Goal: Find contact information: Find contact information

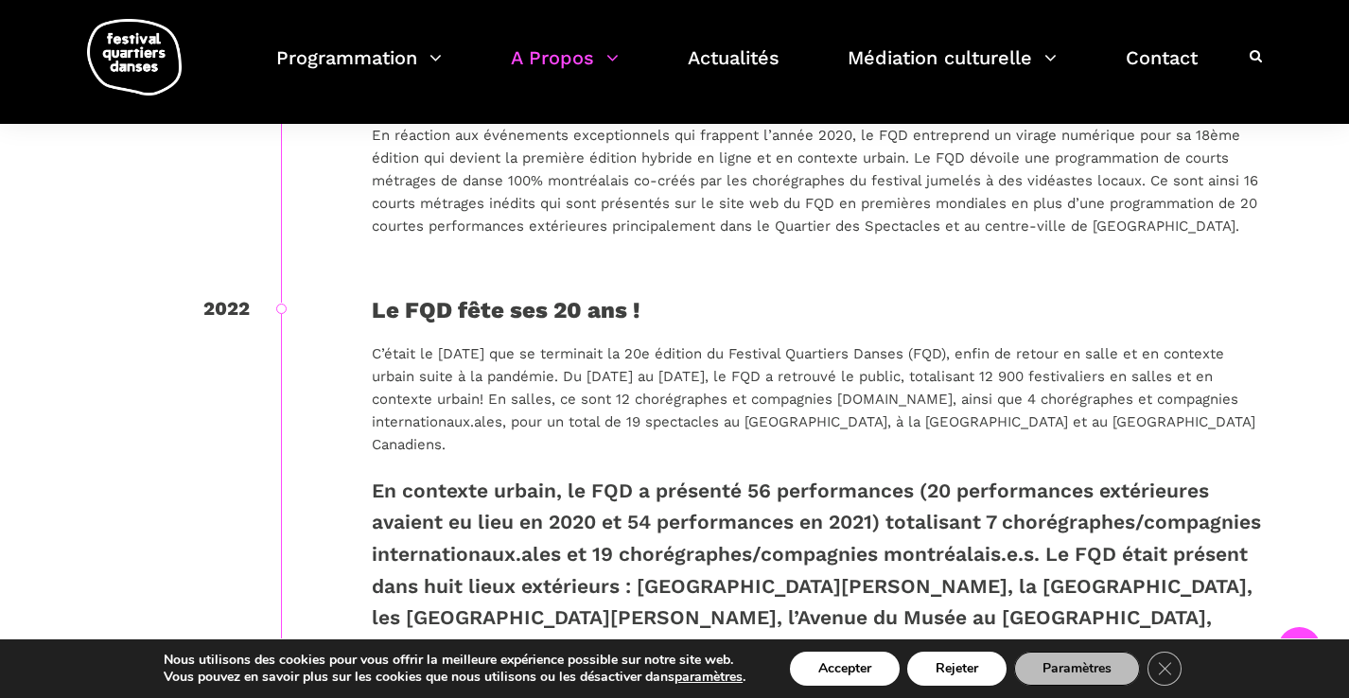
scroll to position [2730, 0]
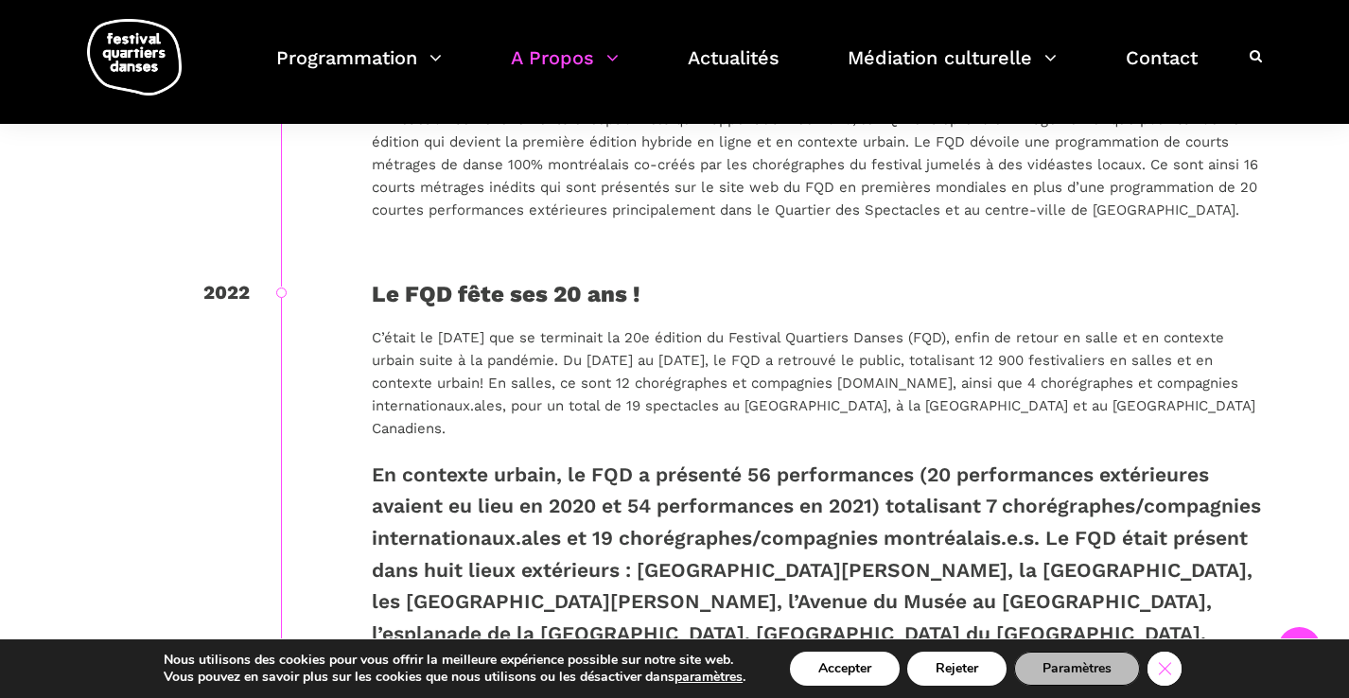
click at [1159, 670] on icon "Close GDPR Cookie Banner" at bounding box center [1165, 668] width 34 height 28
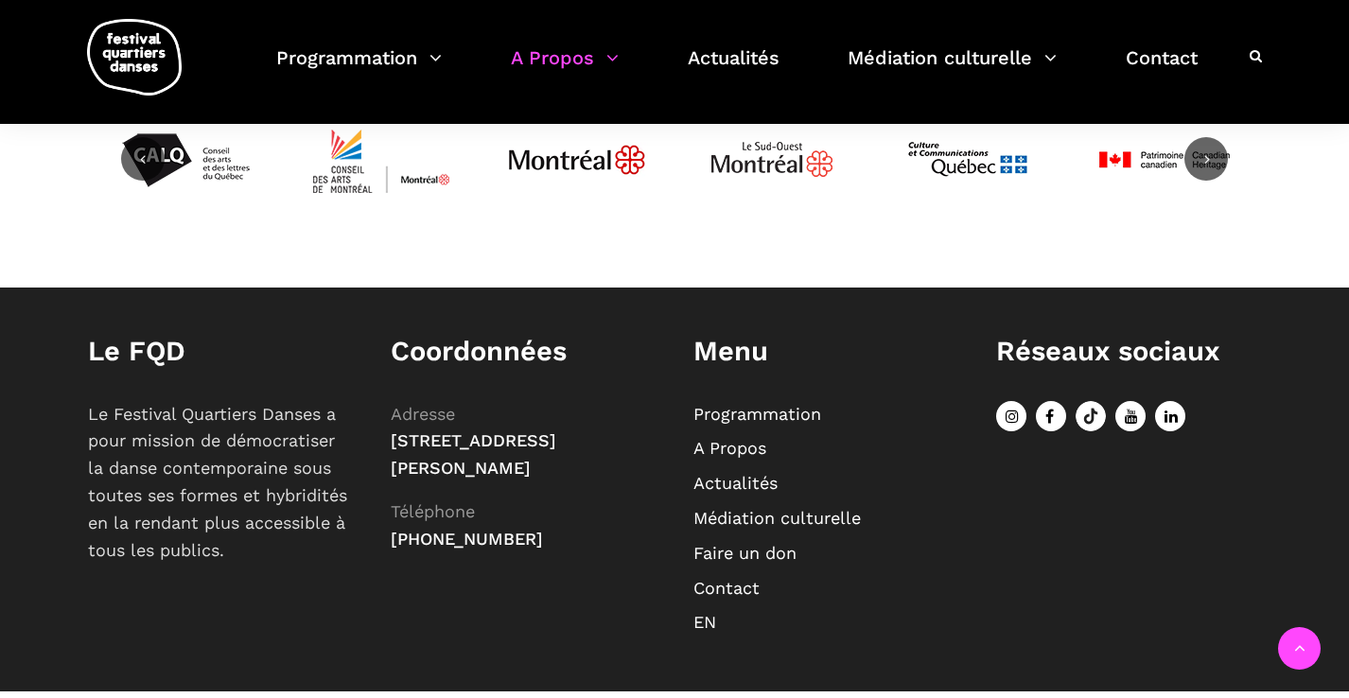
scroll to position [4826, 0]
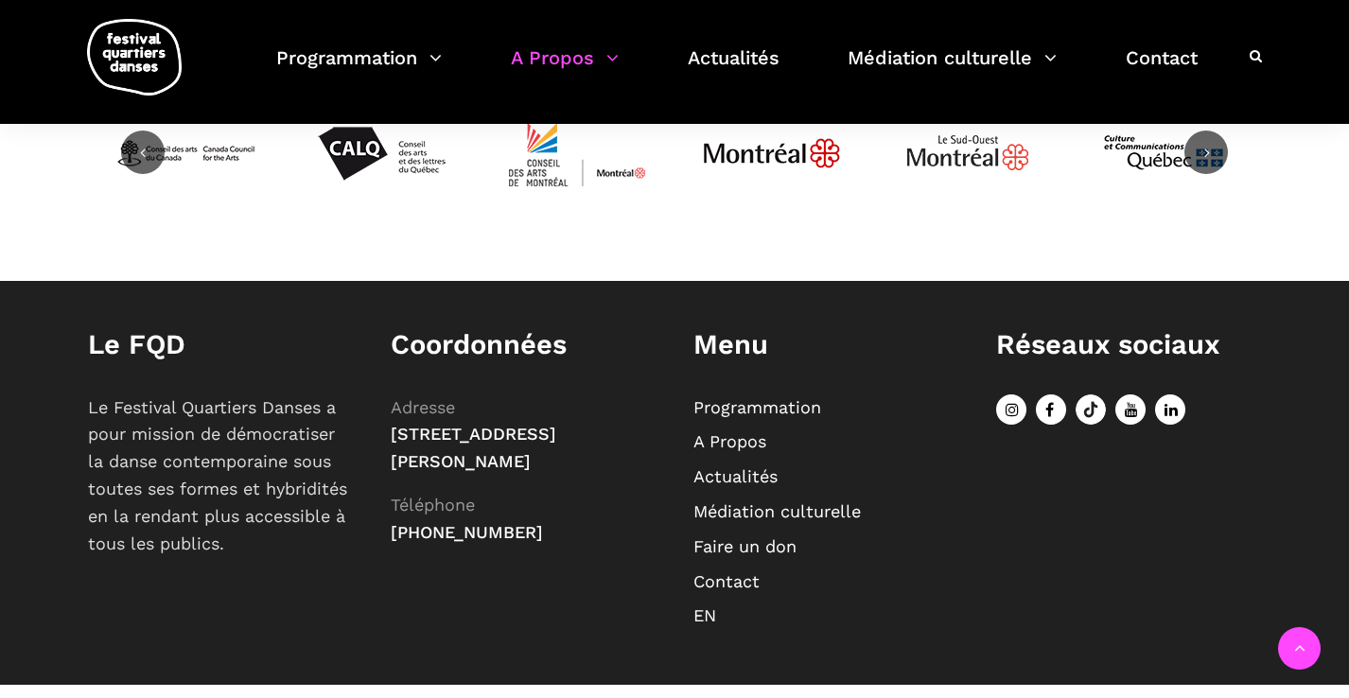
click at [725, 432] on link "A Propos" at bounding box center [730, 442] width 73 height 20
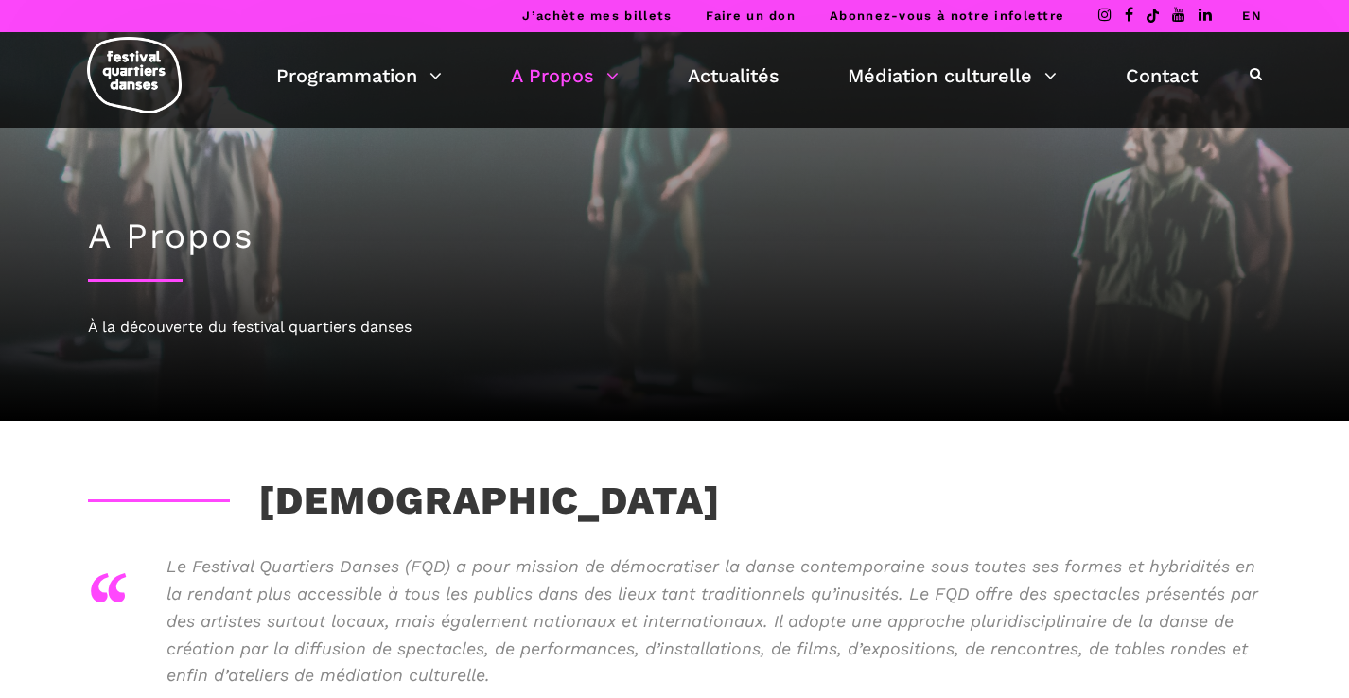
click at [759, 14] on link "Faire un don" at bounding box center [751, 16] width 90 height 14
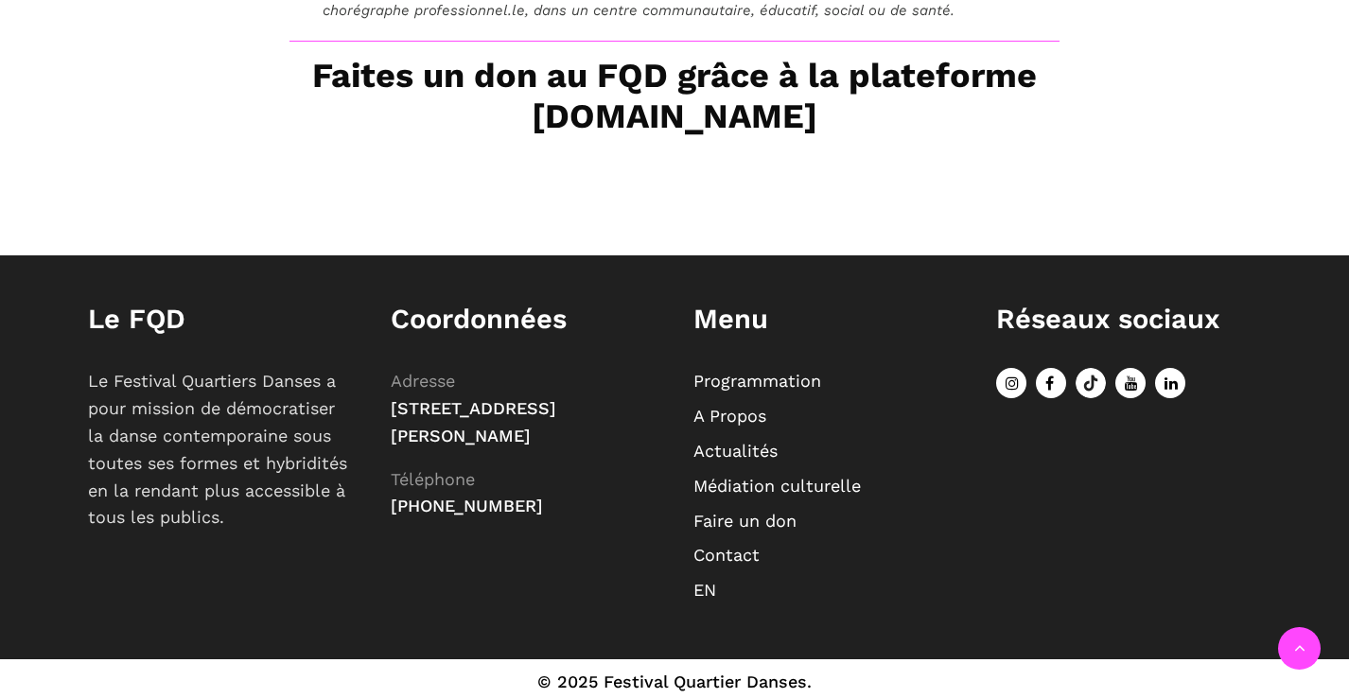
scroll to position [635, 0]
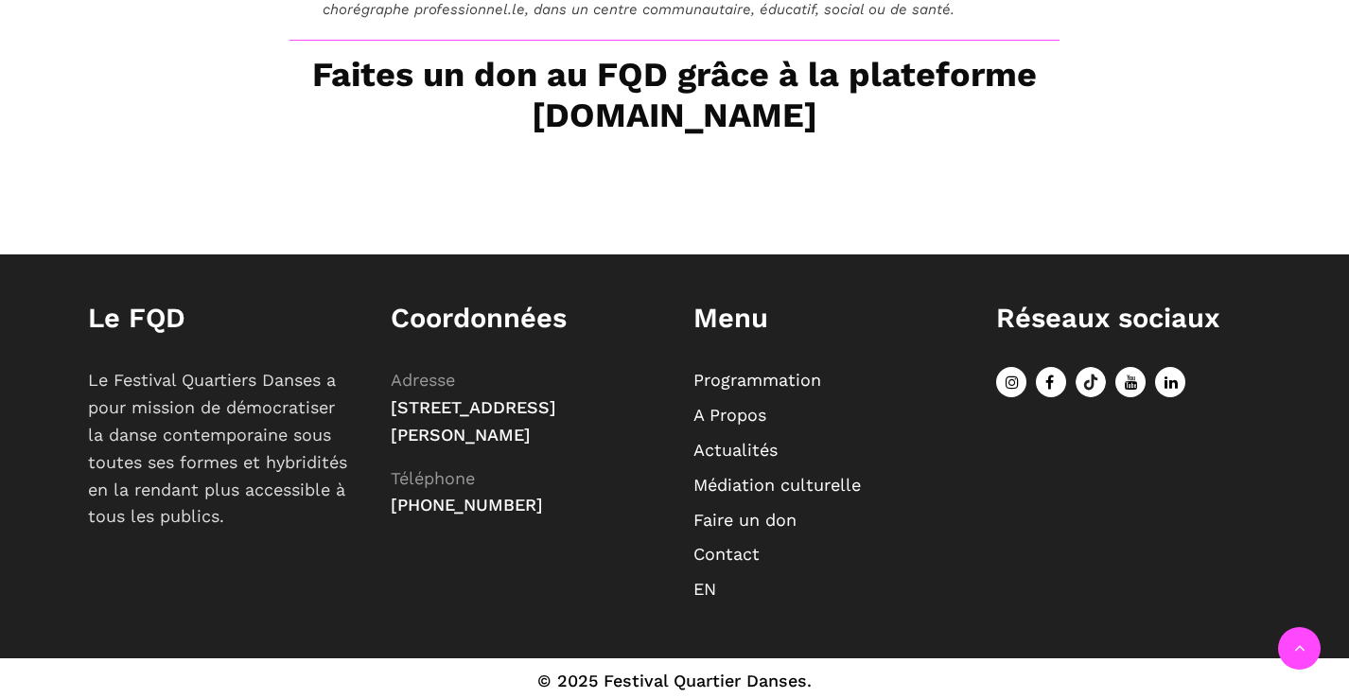
click at [740, 556] on link "Contact" at bounding box center [727, 554] width 66 height 20
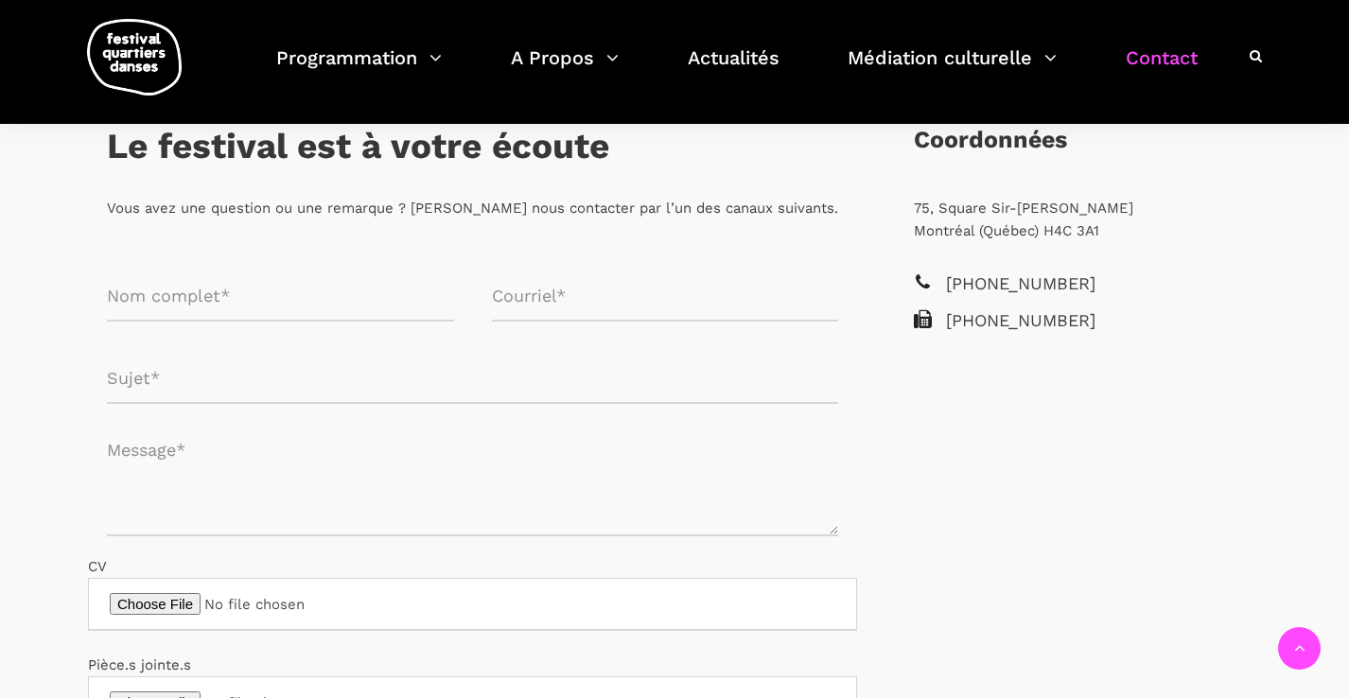
scroll to position [421, 0]
